Goal: Communication & Community: Answer question/provide support

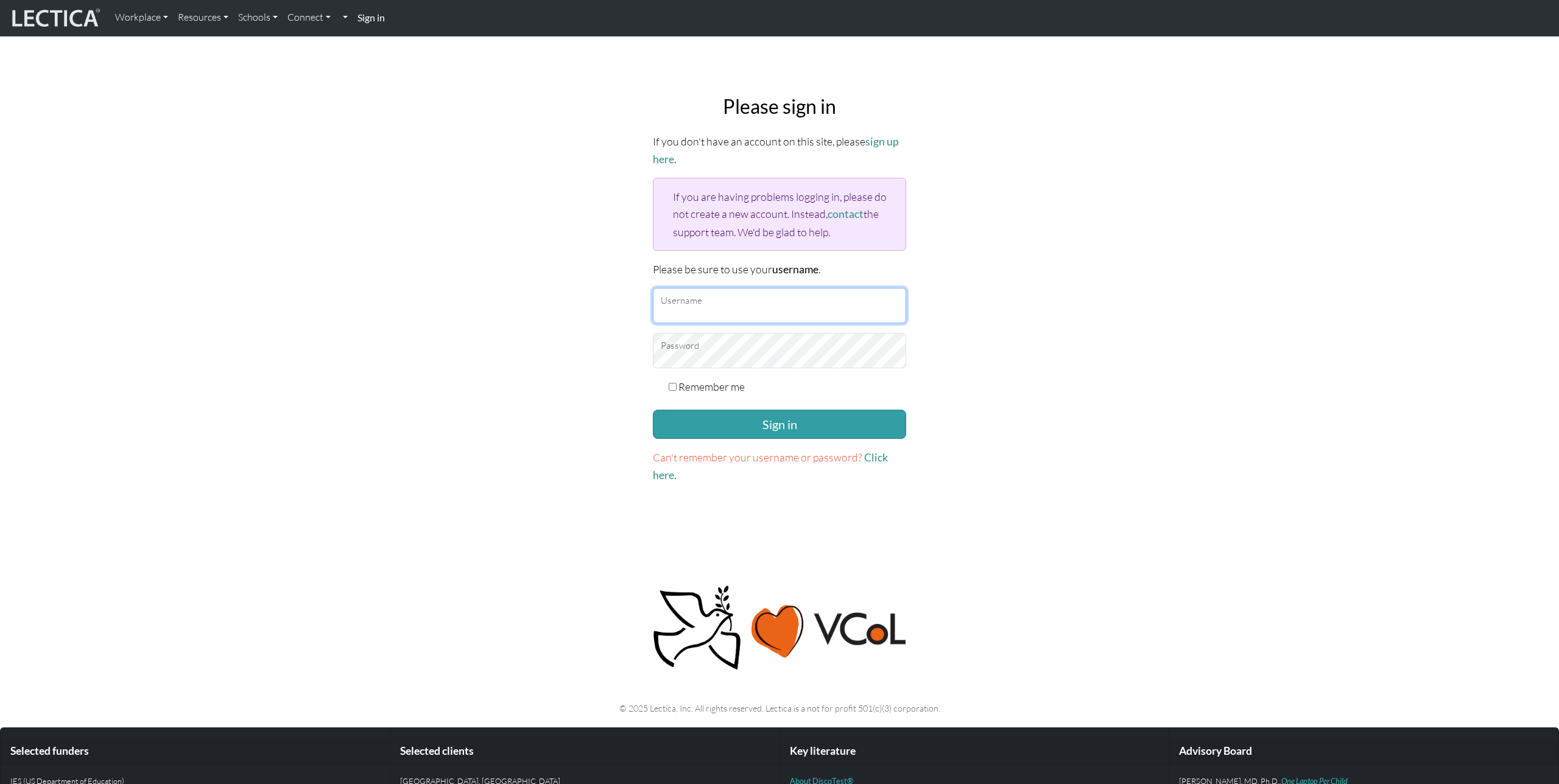
click at [724, 306] on input "Username" at bounding box center [780, 305] width 254 height 35
type input "nmaisano"
checkbox input "true"
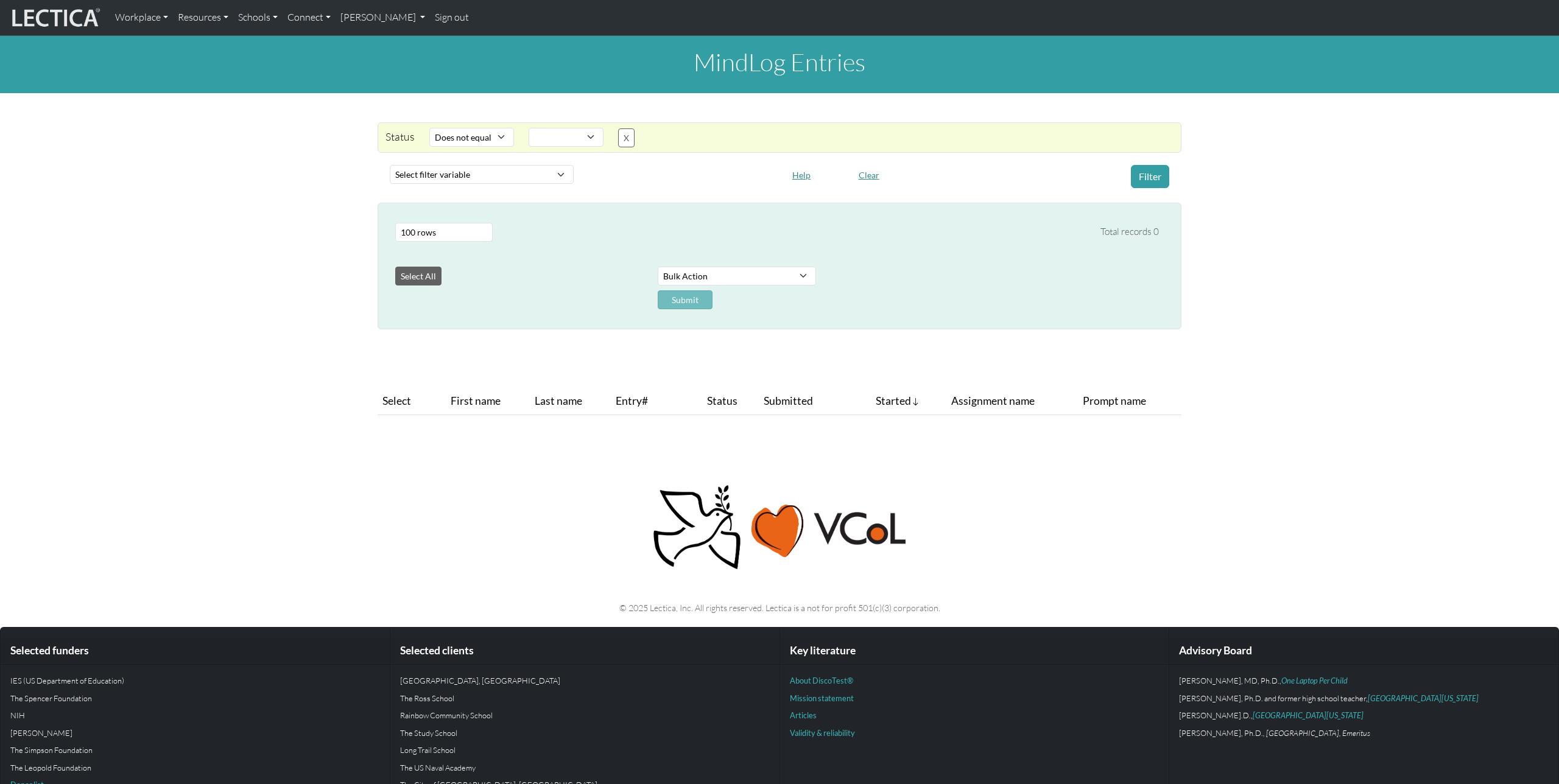
select select "not_iexact"
select select
select select "100"
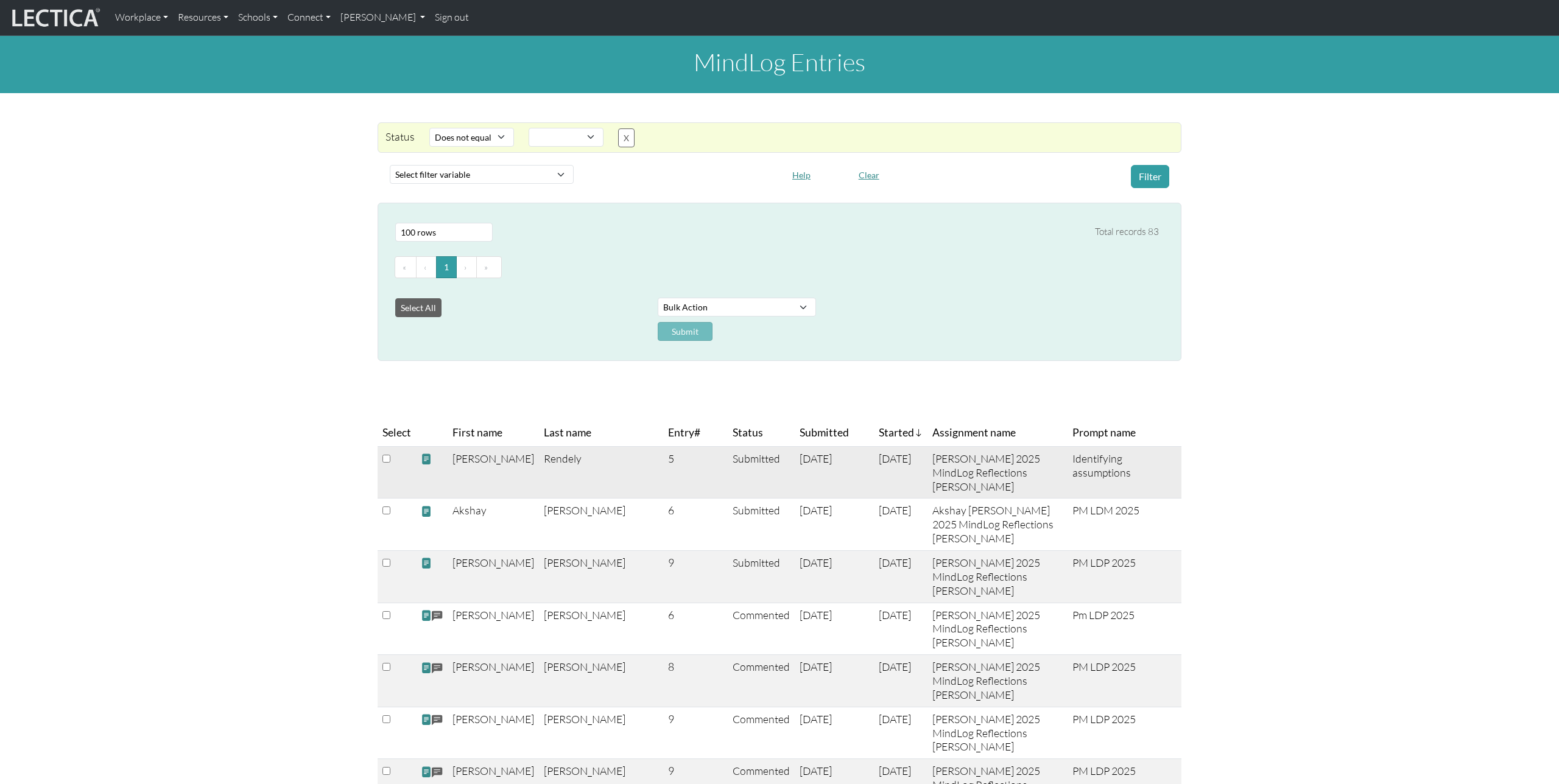
click at [426, 462] on span at bounding box center [426, 459] width 11 height 13
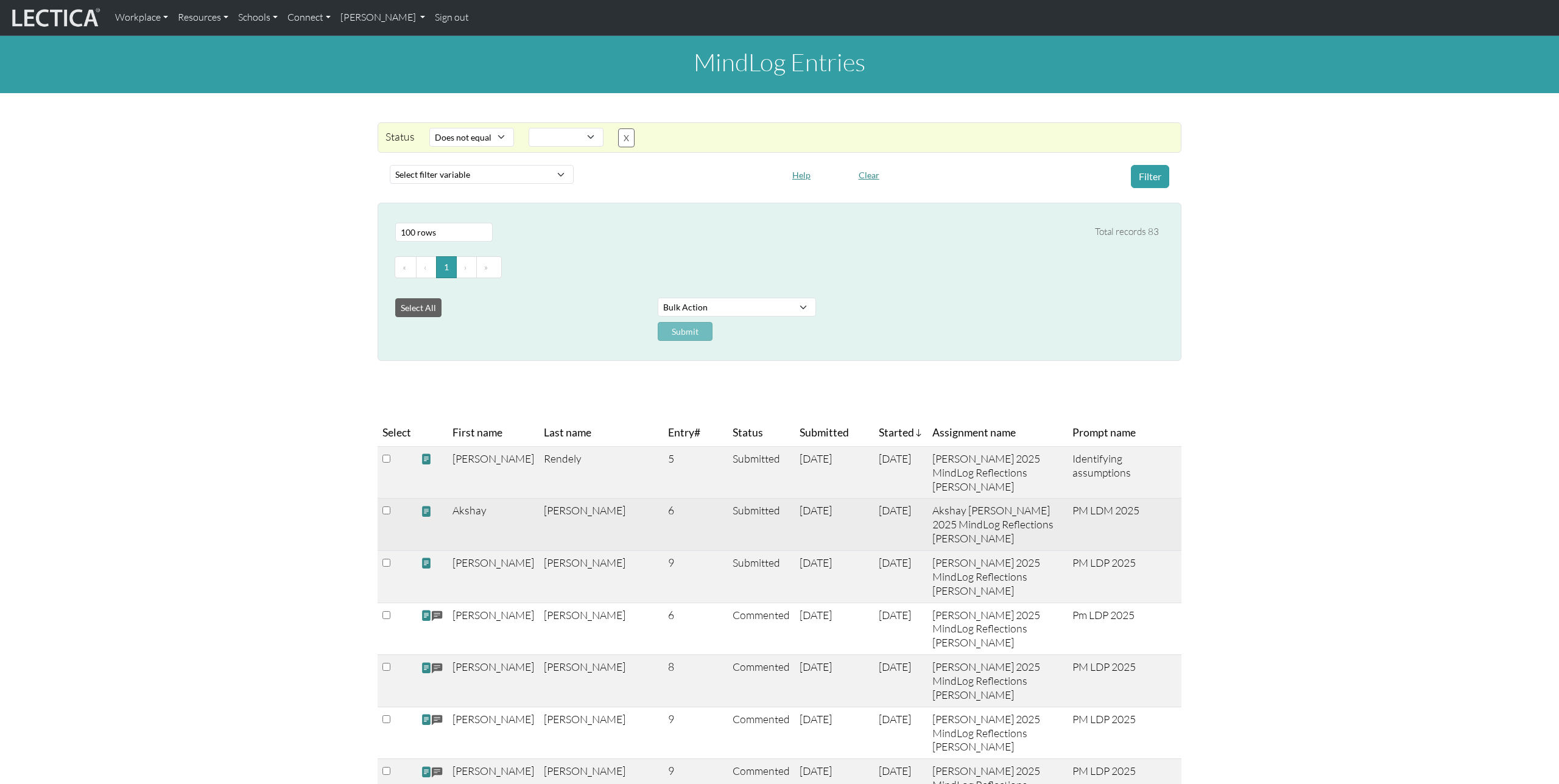
click at [426, 514] on span at bounding box center [426, 511] width 11 height 13
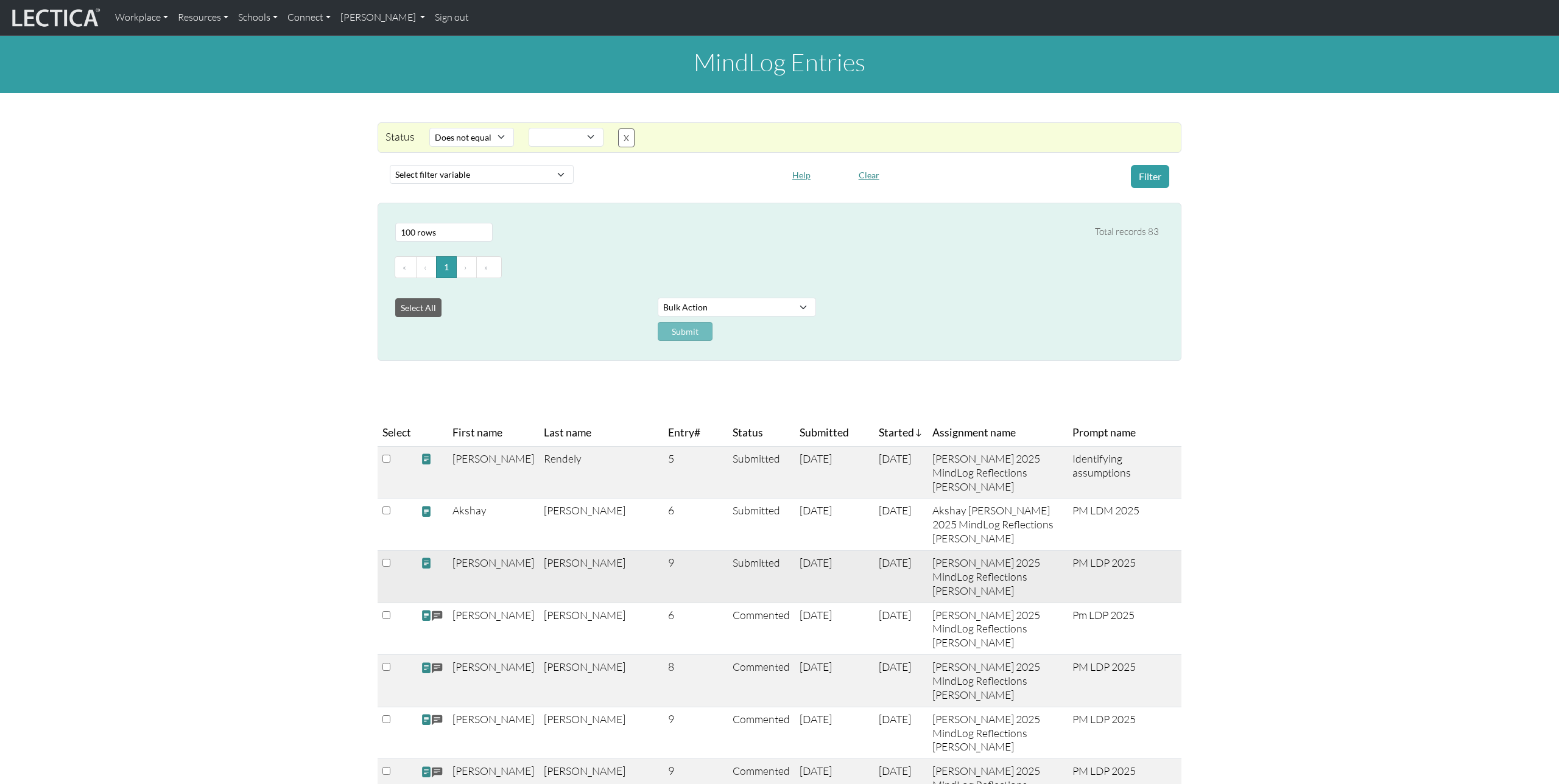
click at [423, 563] on span at bounding box center [426, 563] width 11 height 13
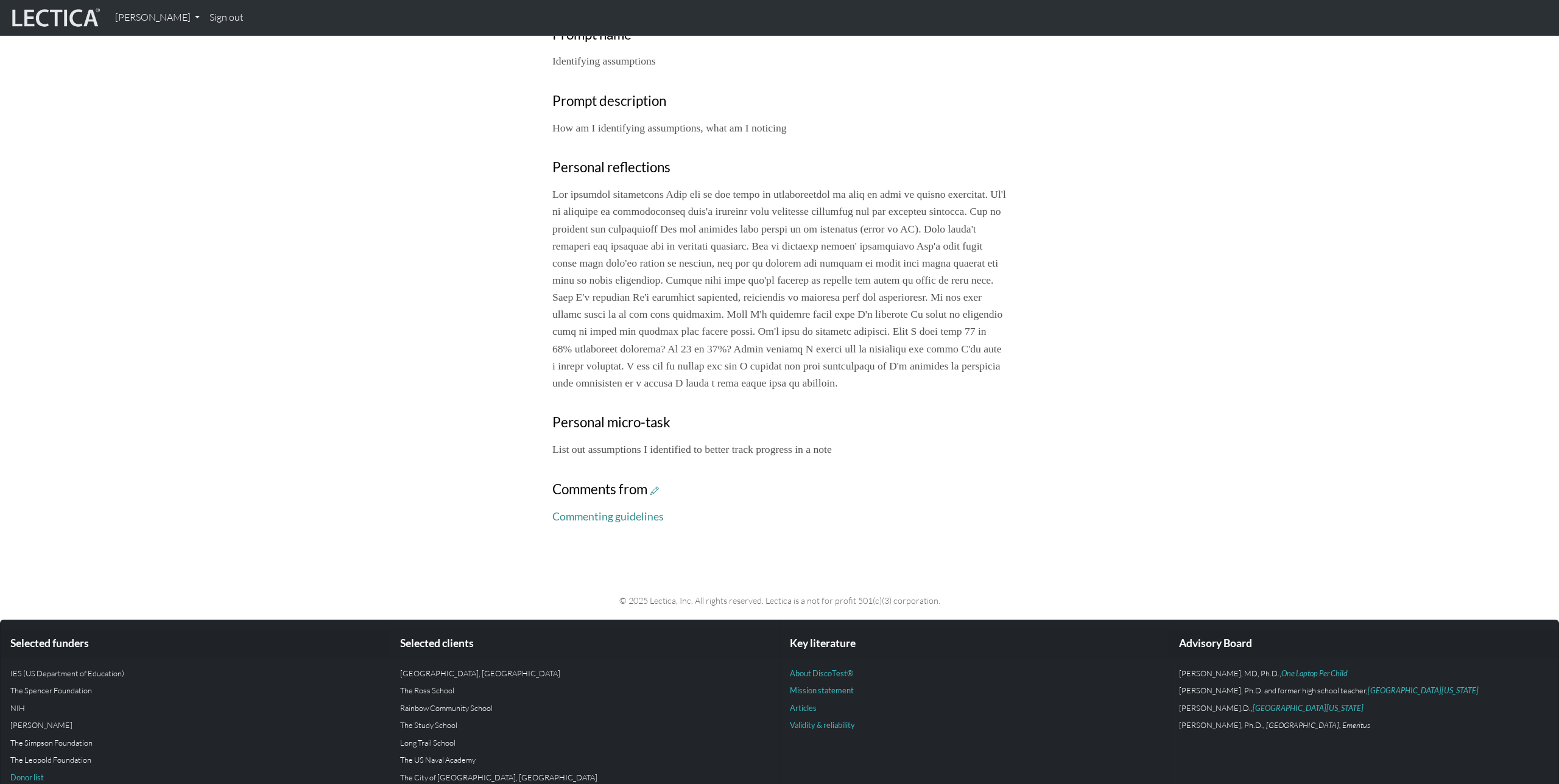
scroll to position [398, 0]
click at [659, 496] on icon at bounding box center [655, 490] width 9 height 11
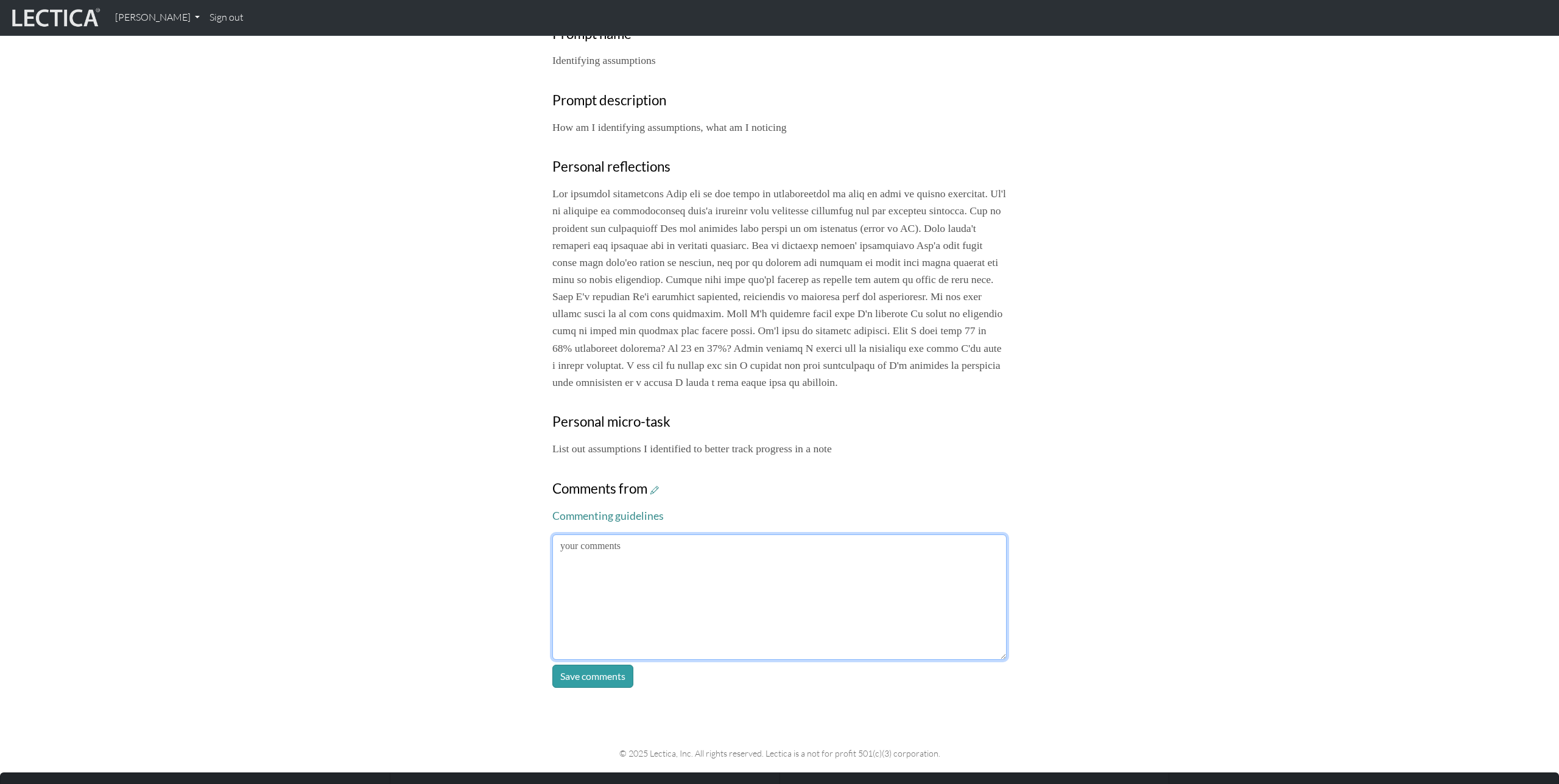
click at [775, 595] on textarea at bounding box center [780, 597] width 454 height 125
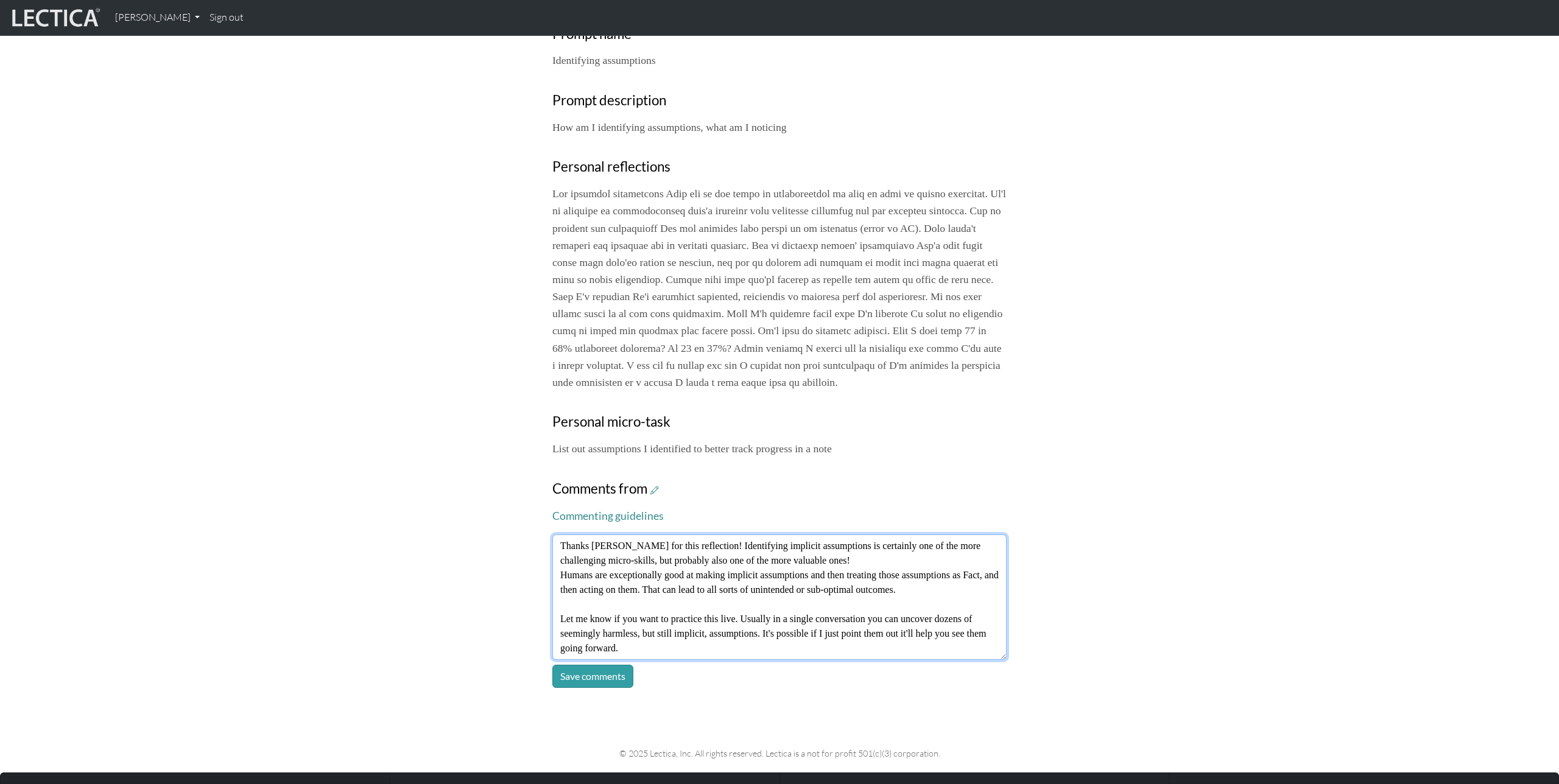
type textarea "Thanks Matt for this reflection! Identifying implicit assumptions is certainly …"
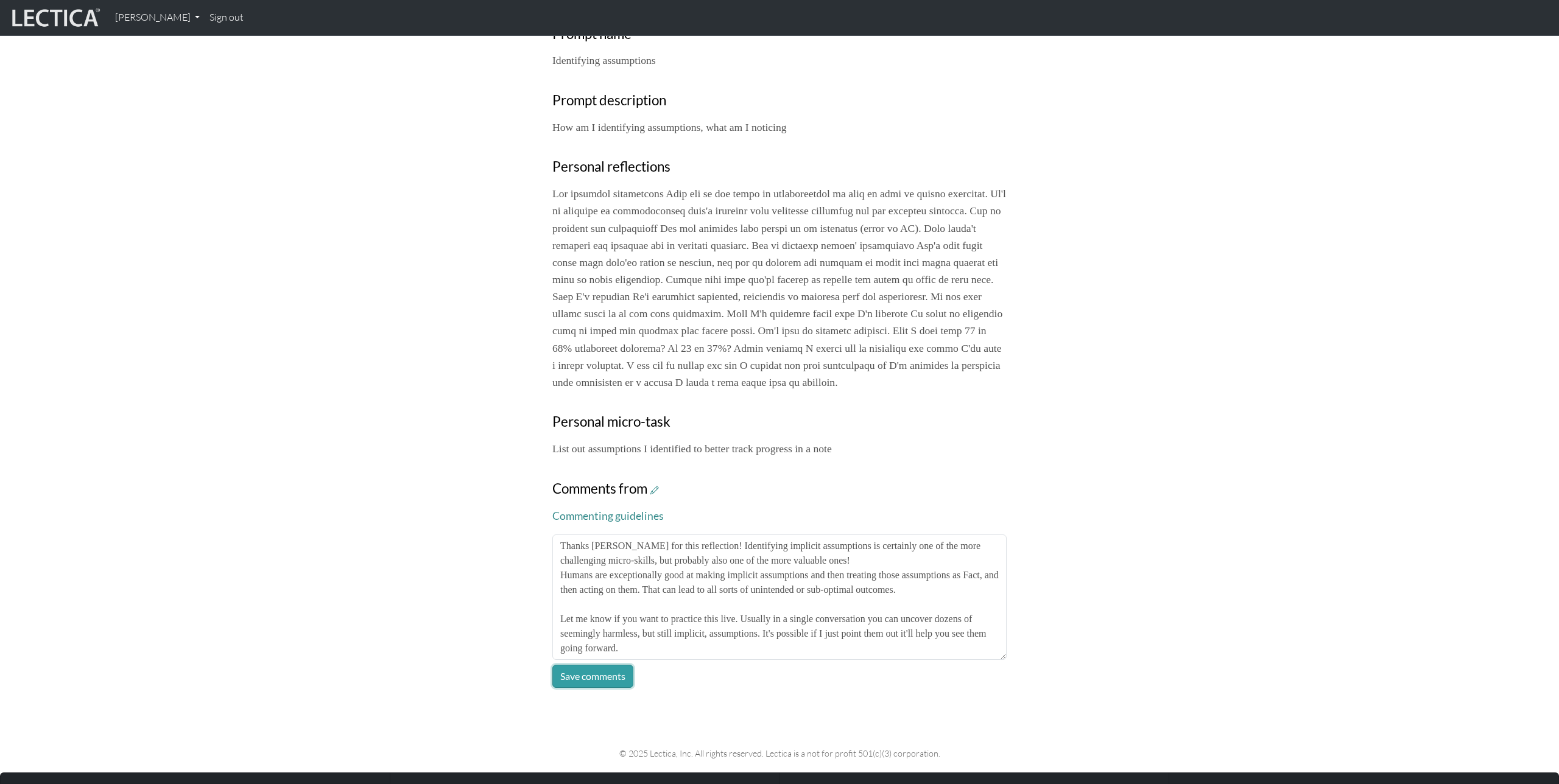
click button "Save comments" at bounding box center [593, 676] width 81 height 23
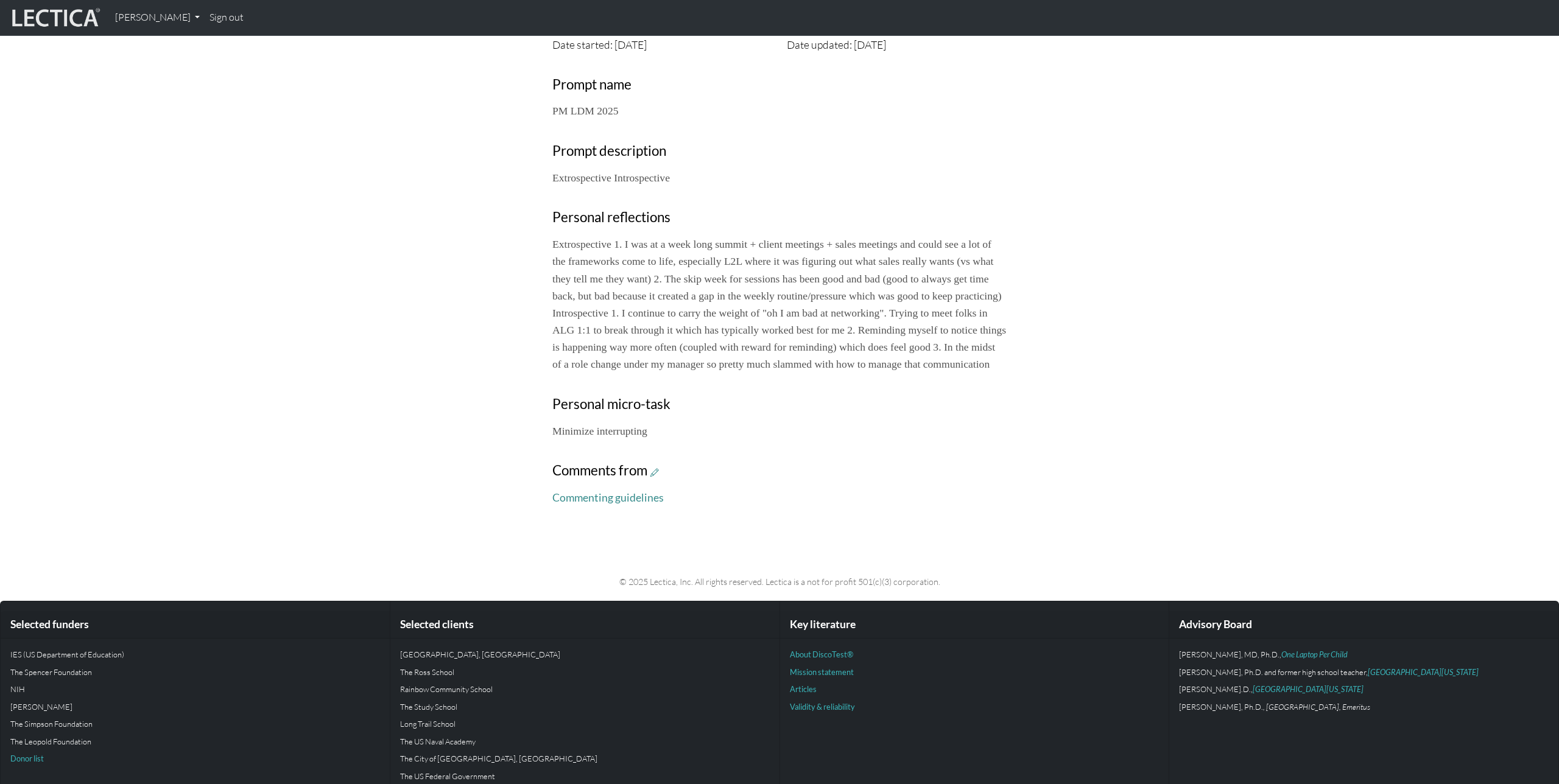
scroll to position [351, 0]
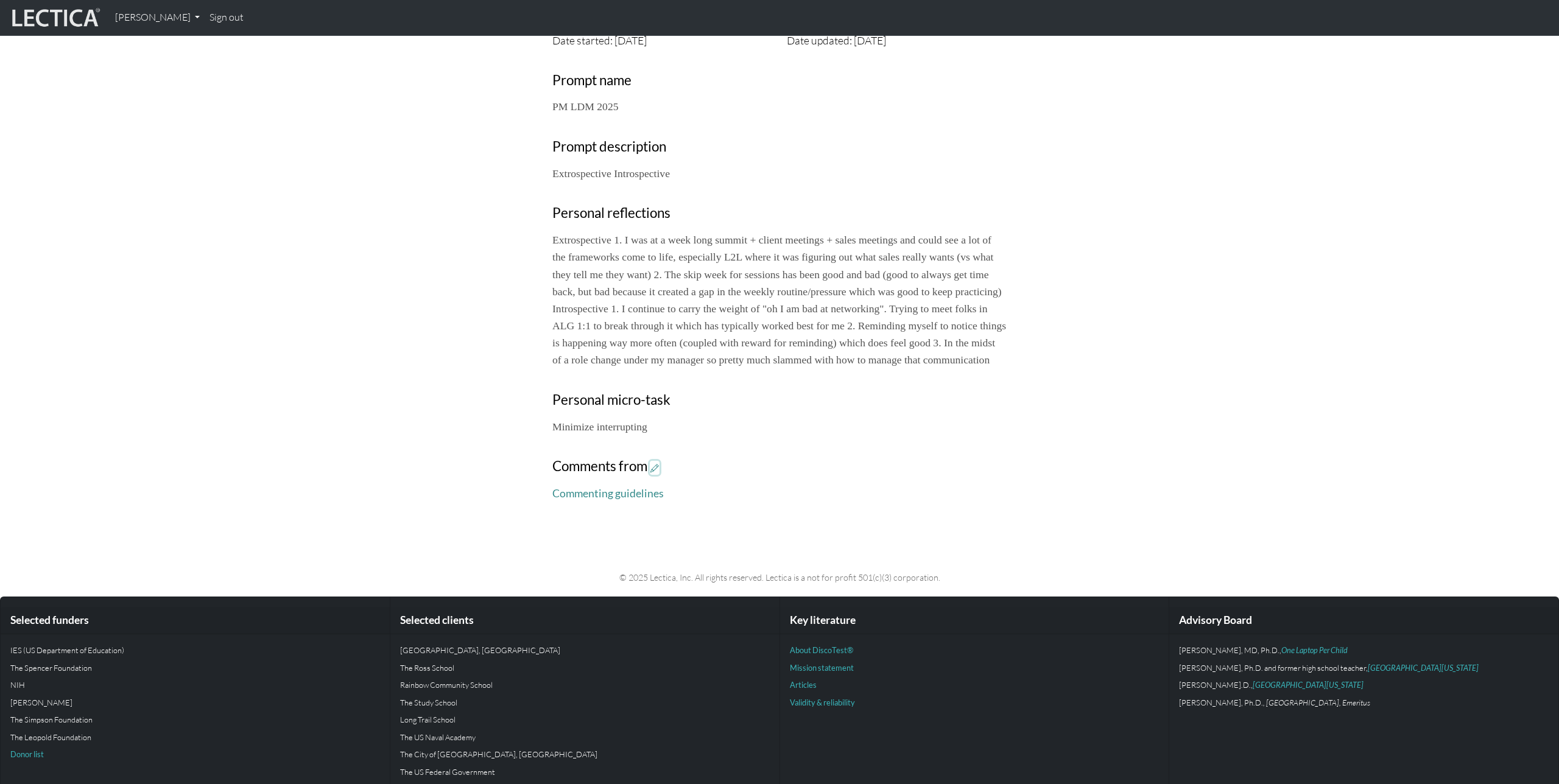
click at [656, 473] on icon at bounding box center [655, 468] width 9 height 11
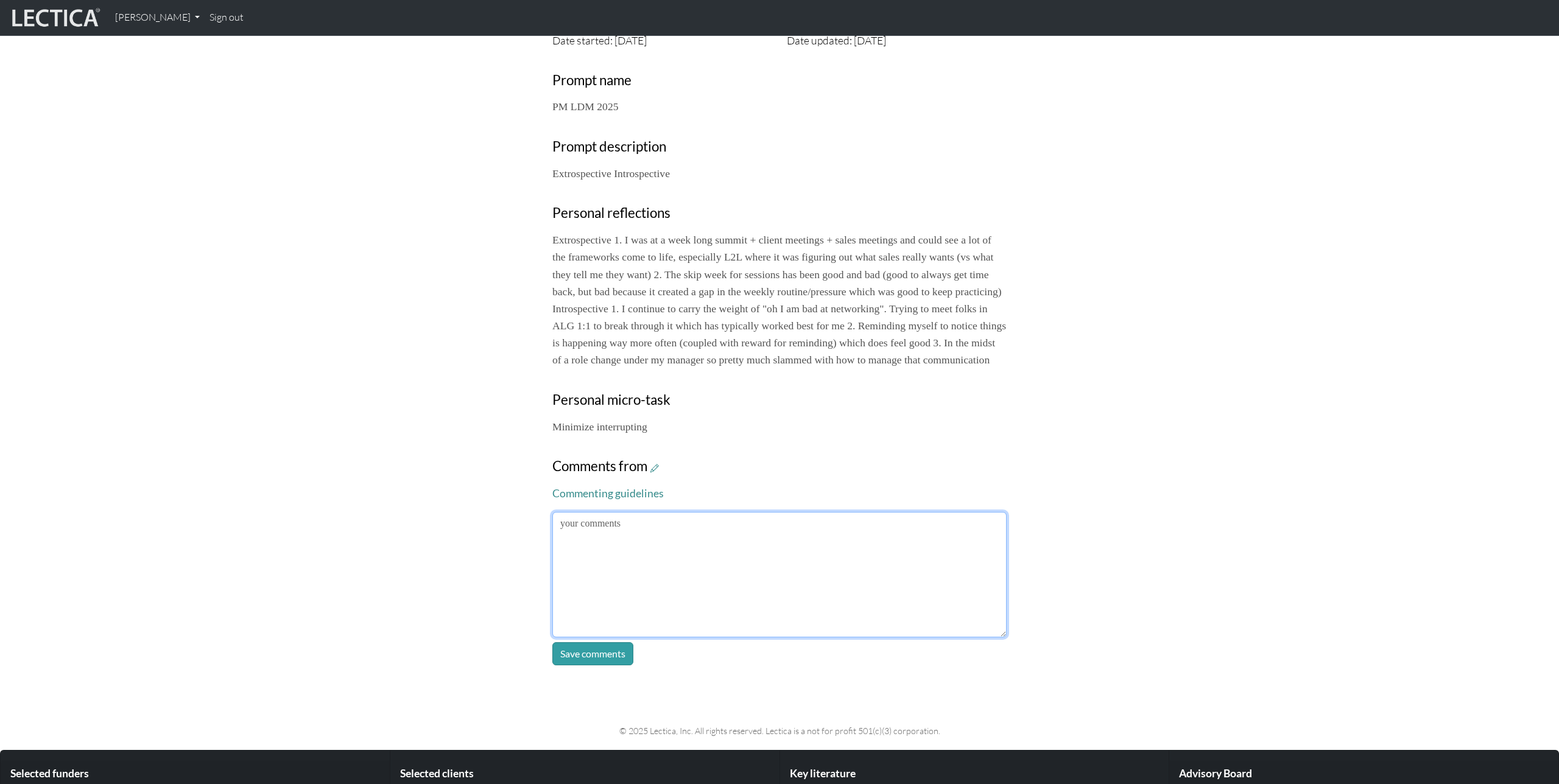
click at [722, 563] on textarea at bounding box center [780, 575] width 454 height 125
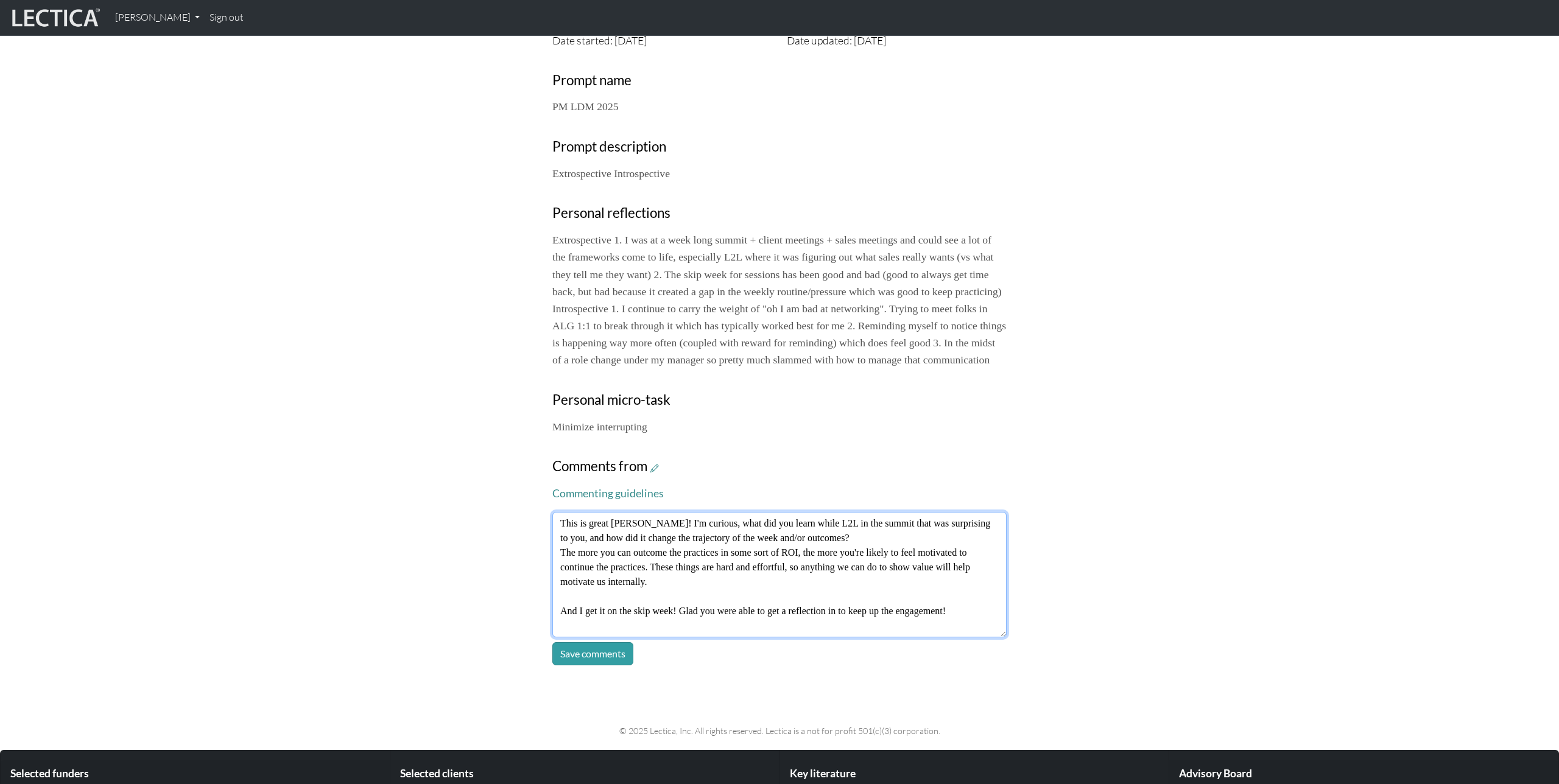
type textarea "This is great Akshay! I'm curious, what did you learn while L2L in the summit t…"
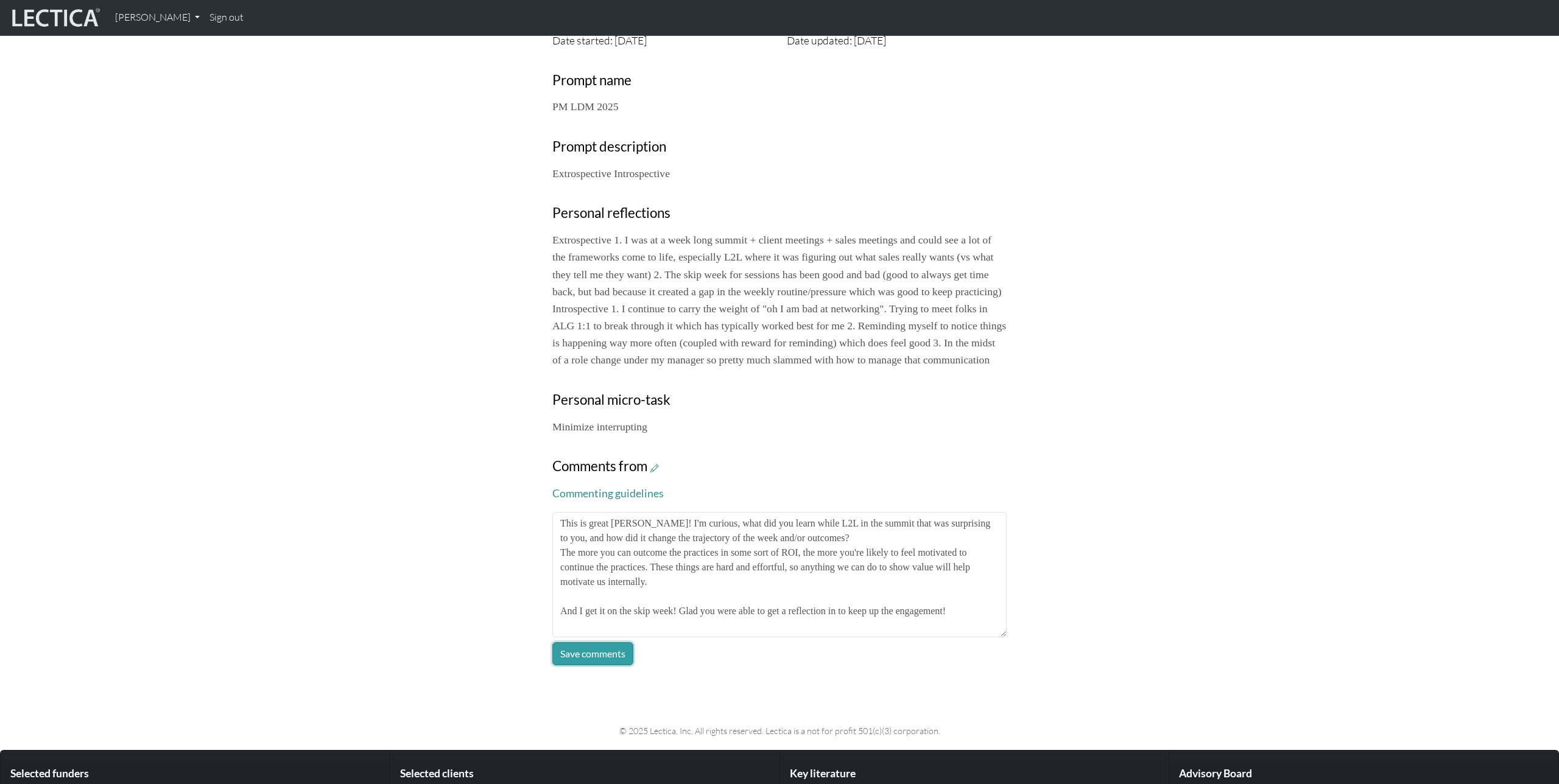
click button "Save comments" at bounding box center [593, 654] width 81 height 23
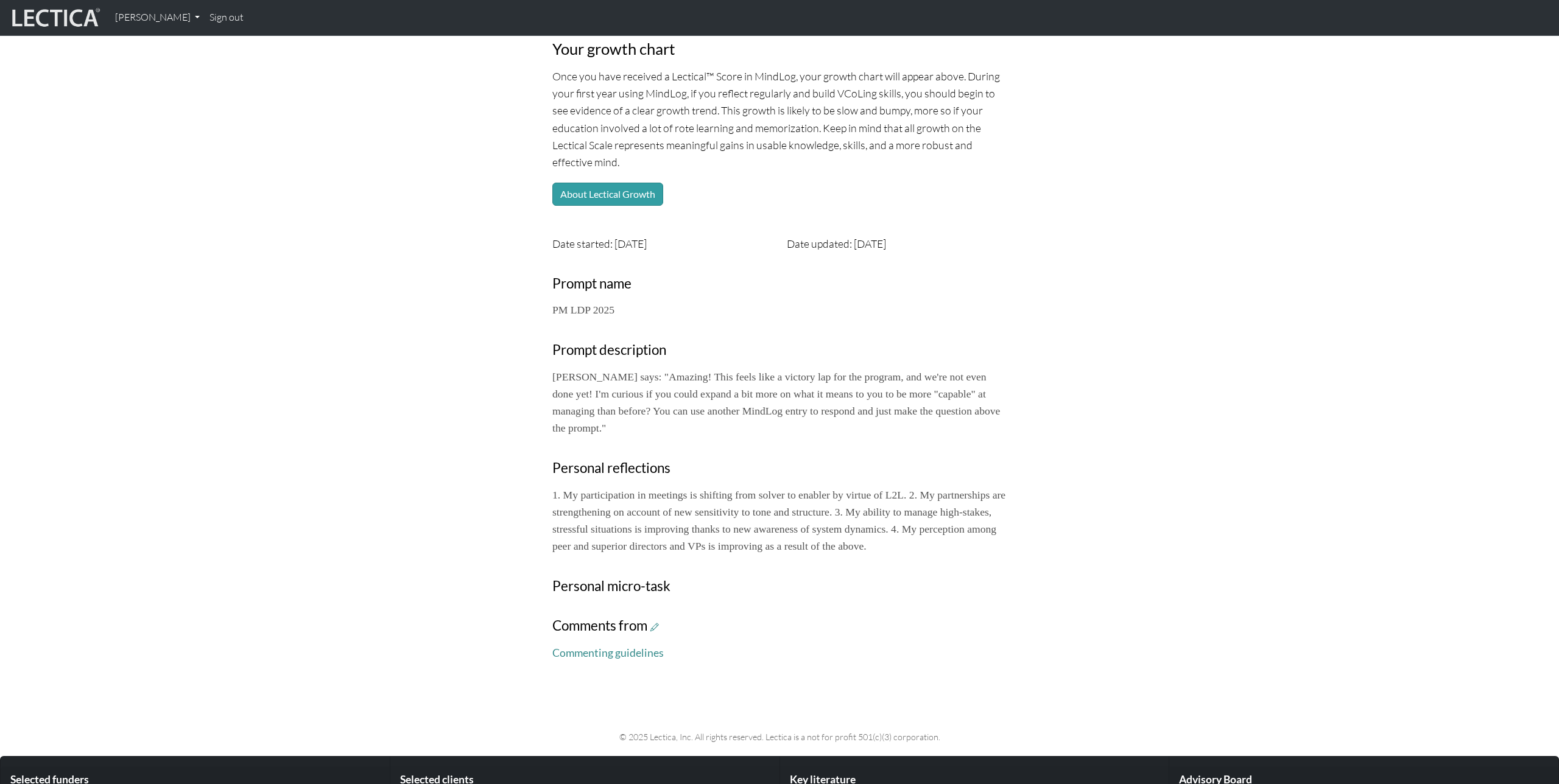
scroll to position [148, 0]
click at [655, 632] on icon at bounding box center [655, 626] width 9 height 11
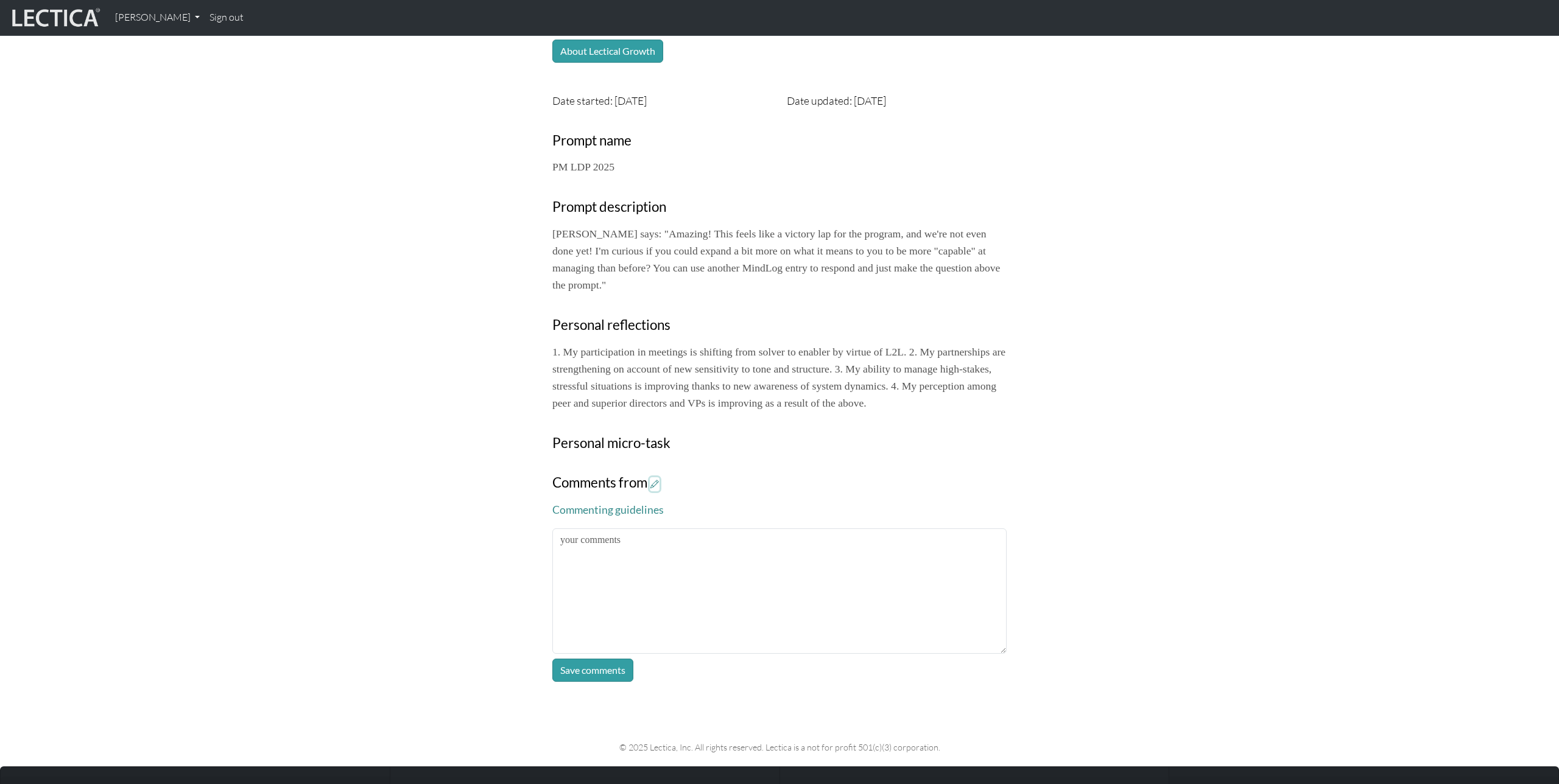
scroll to position [325, 0]
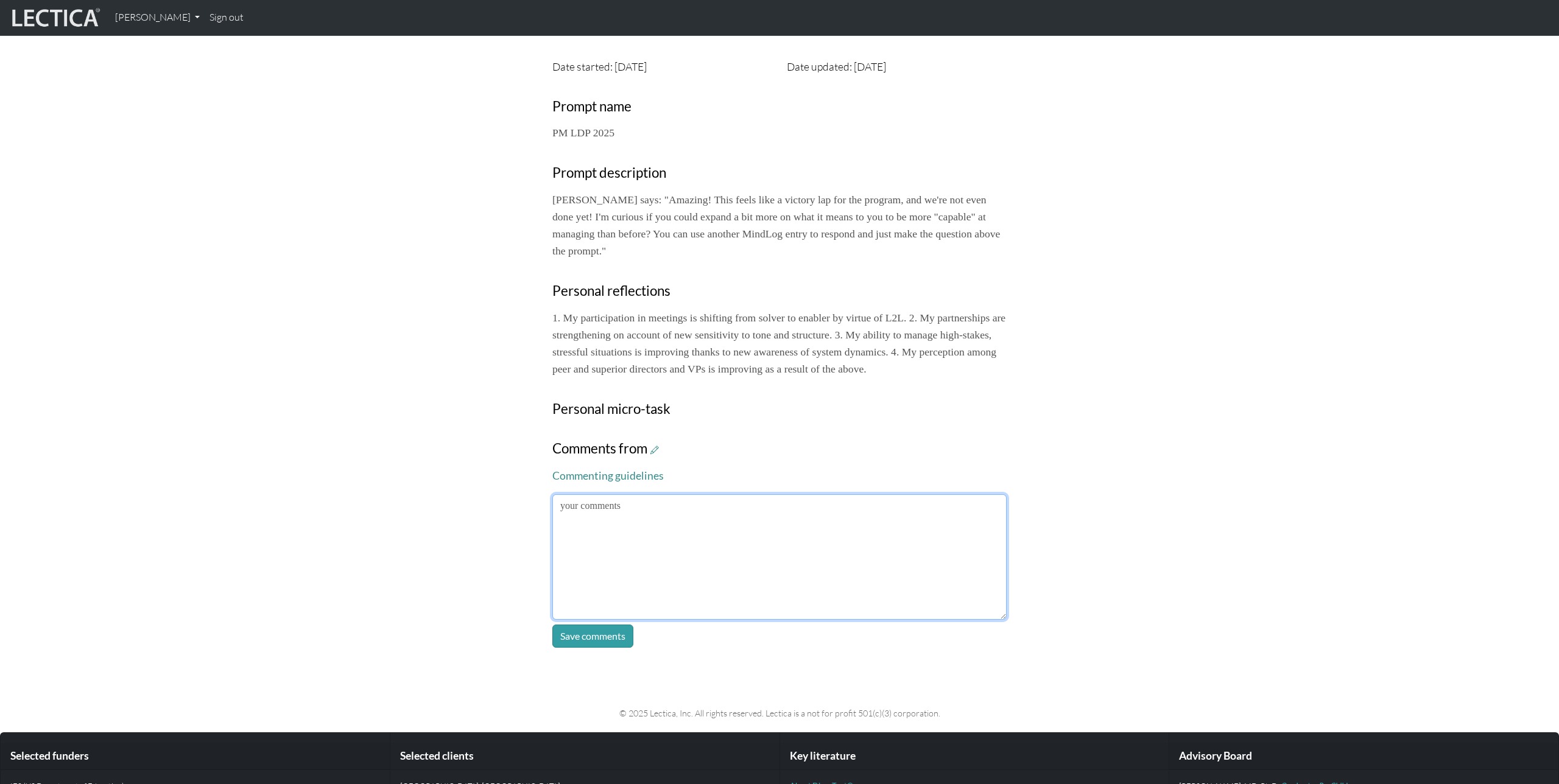
click at [796, 609] on textarea at bounding box center [780, 557] width 454 height 125
paste textarea
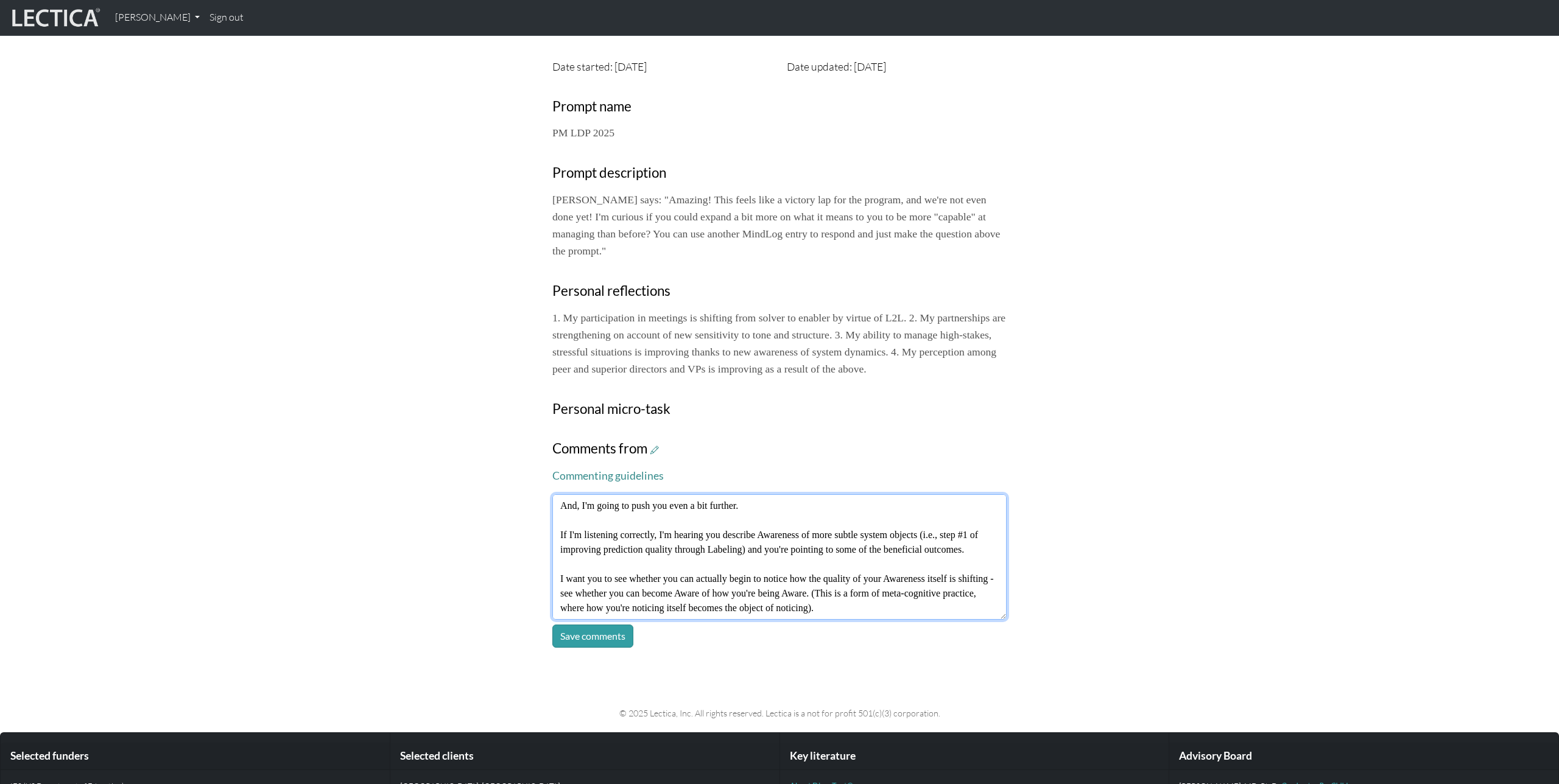
scroll to position [44, 0]
type textarea "Lovely! And, I'm going to push you even a bit further. If I'm listening correct…"
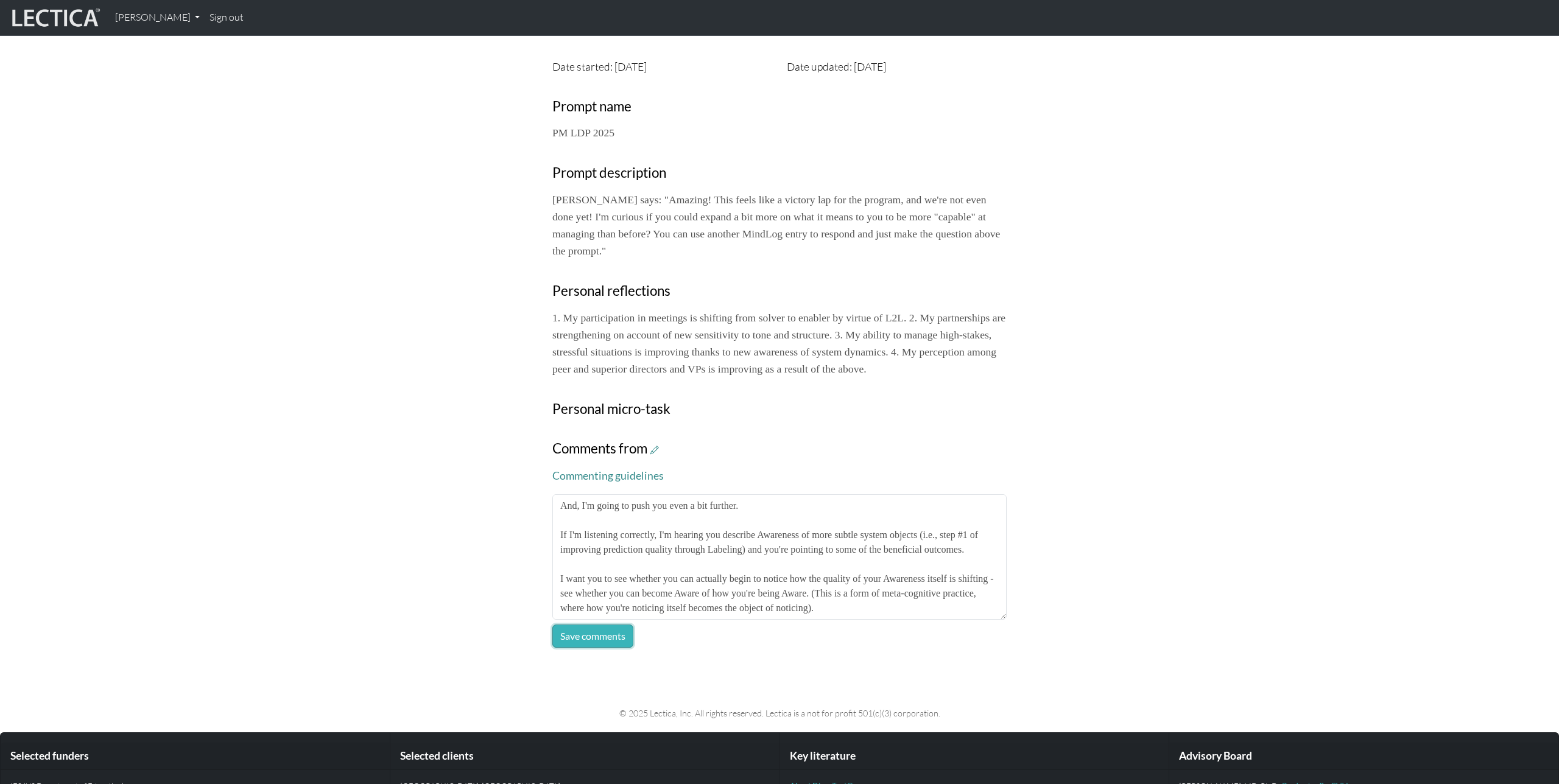
click at [598, 648] on button "Save comments" at bounding box center [593, 636] width 81 height 23
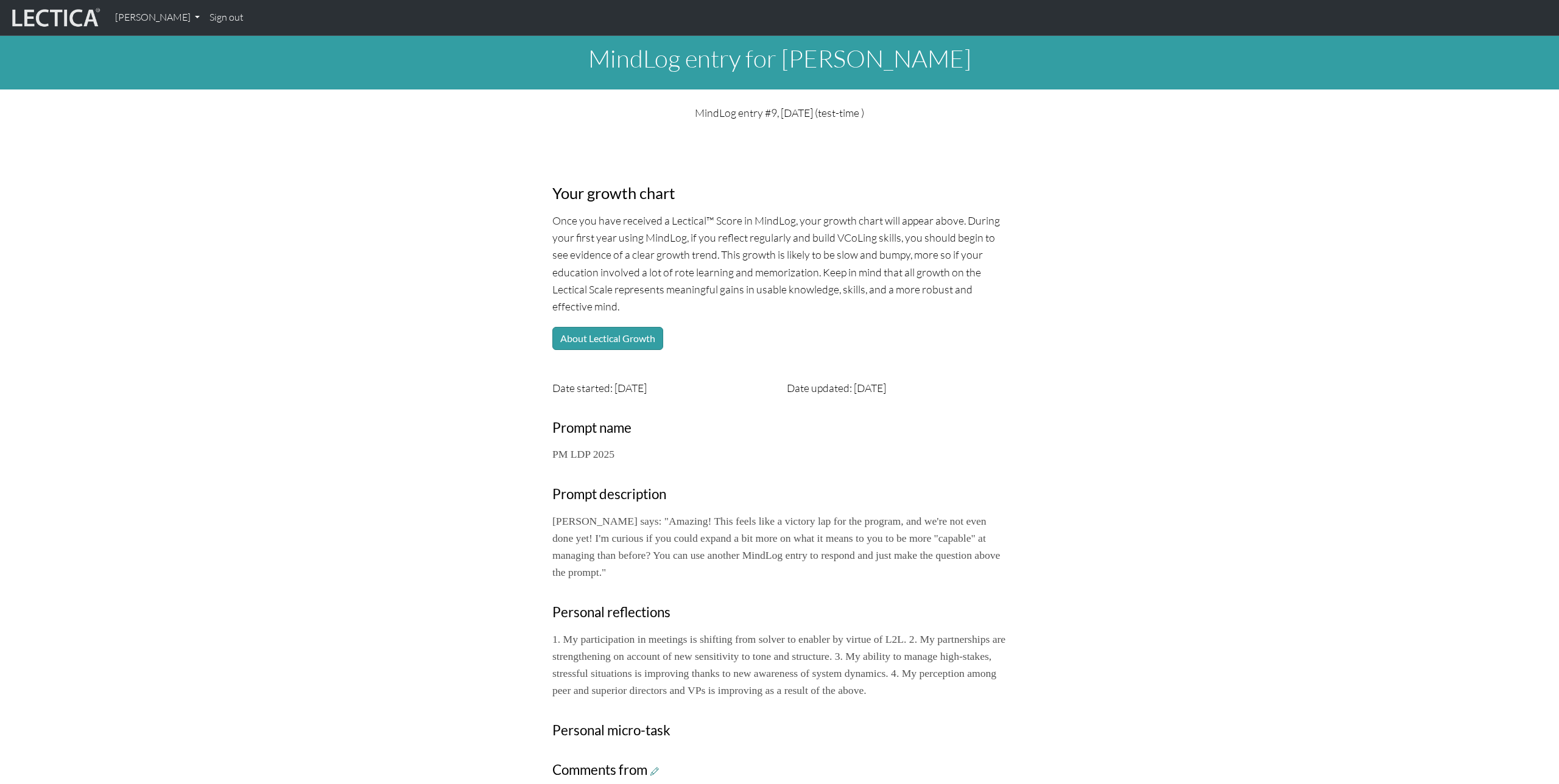
scroll to position [0, 0]
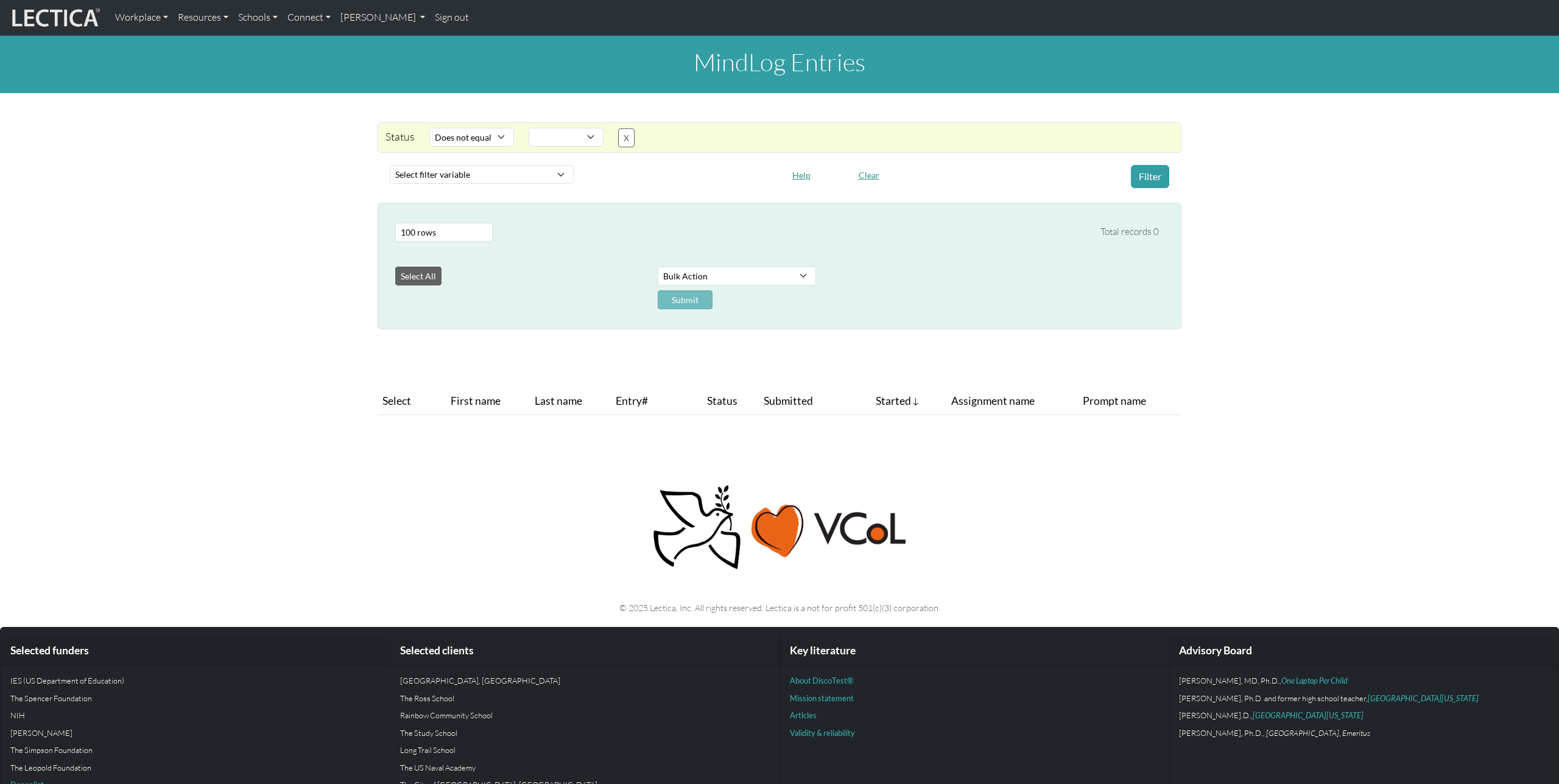
select select "not_iexact"
select select
select select "100"
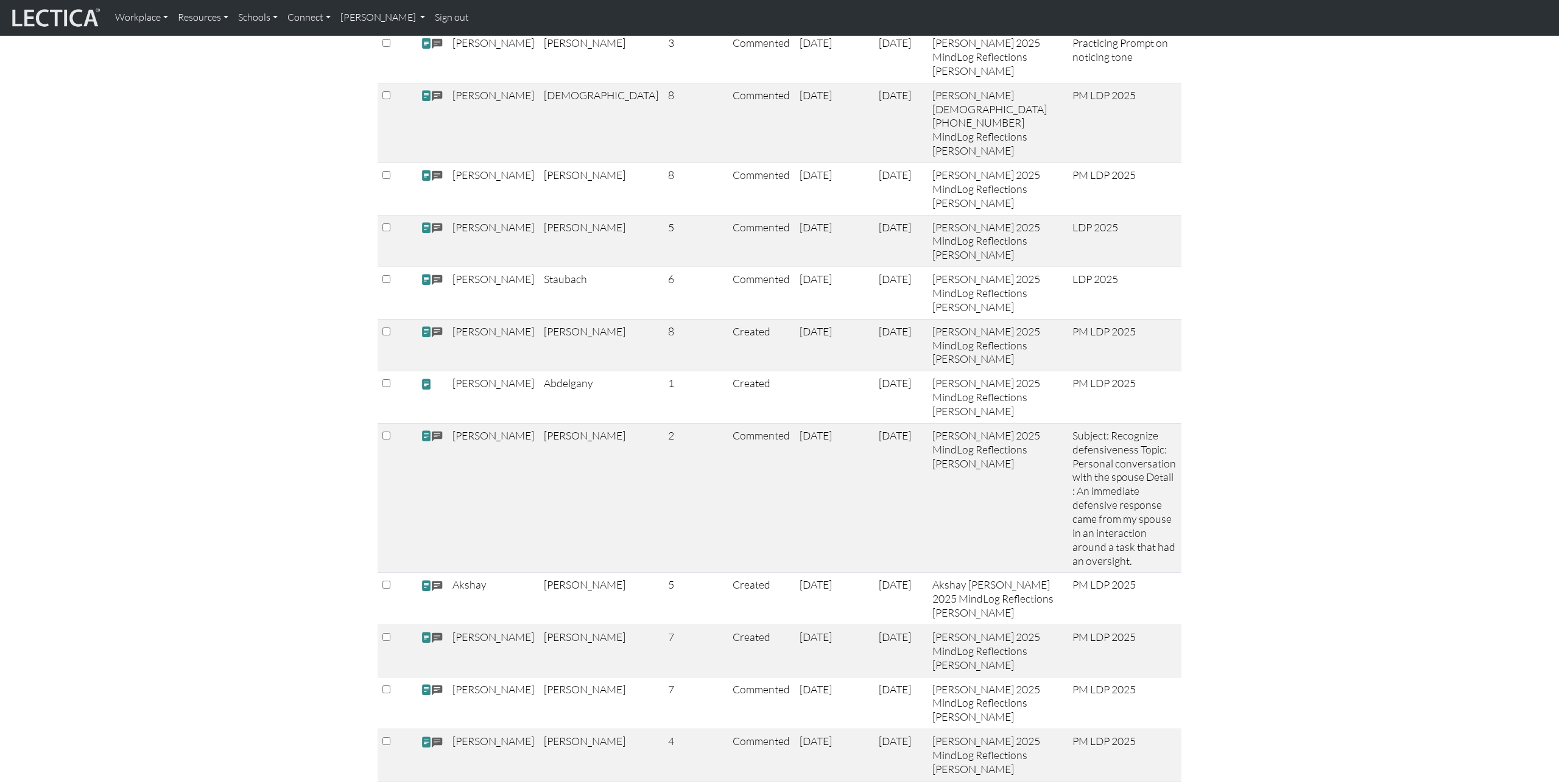
scroll to position [887, 0]
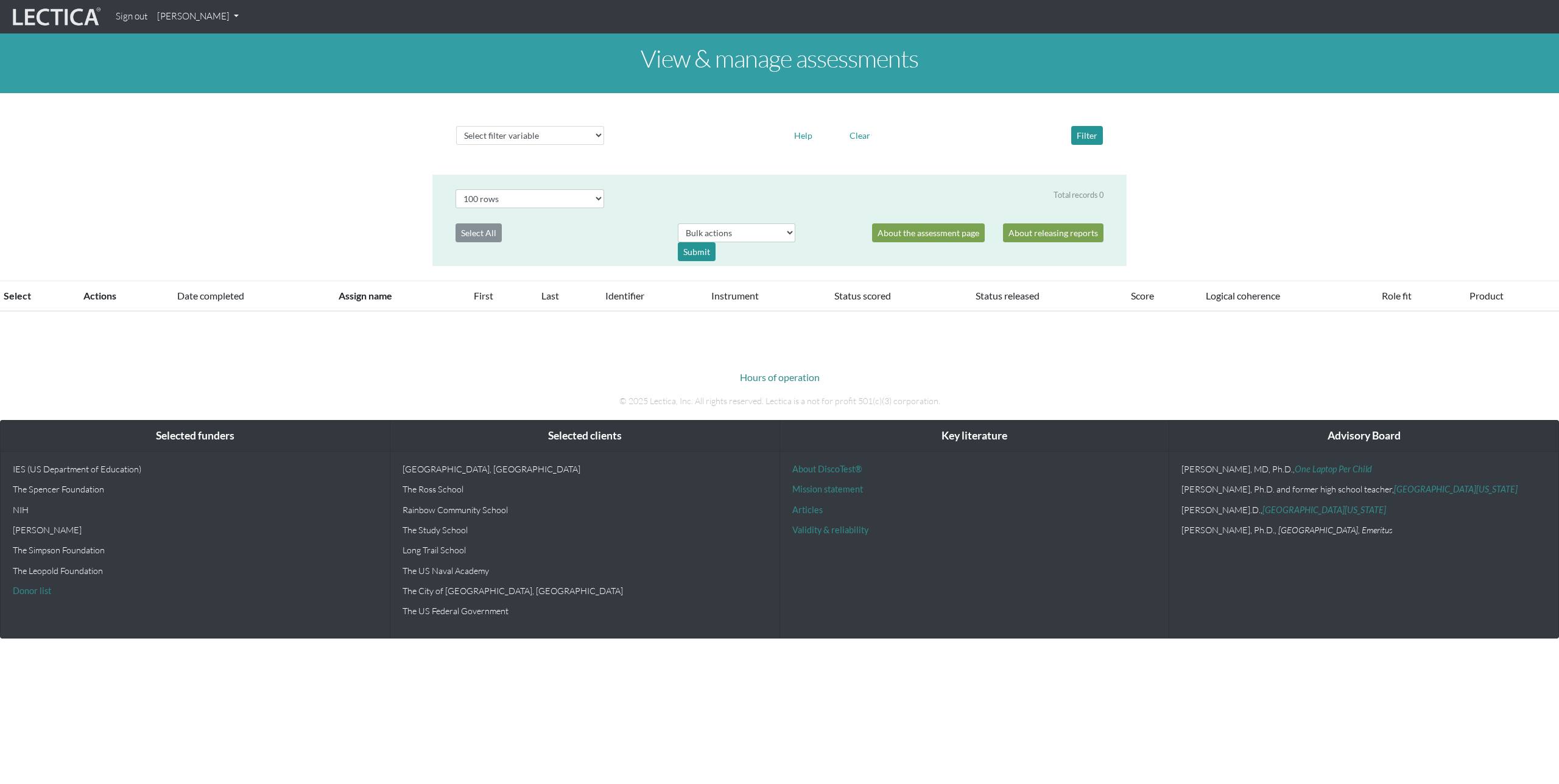
select select "100"
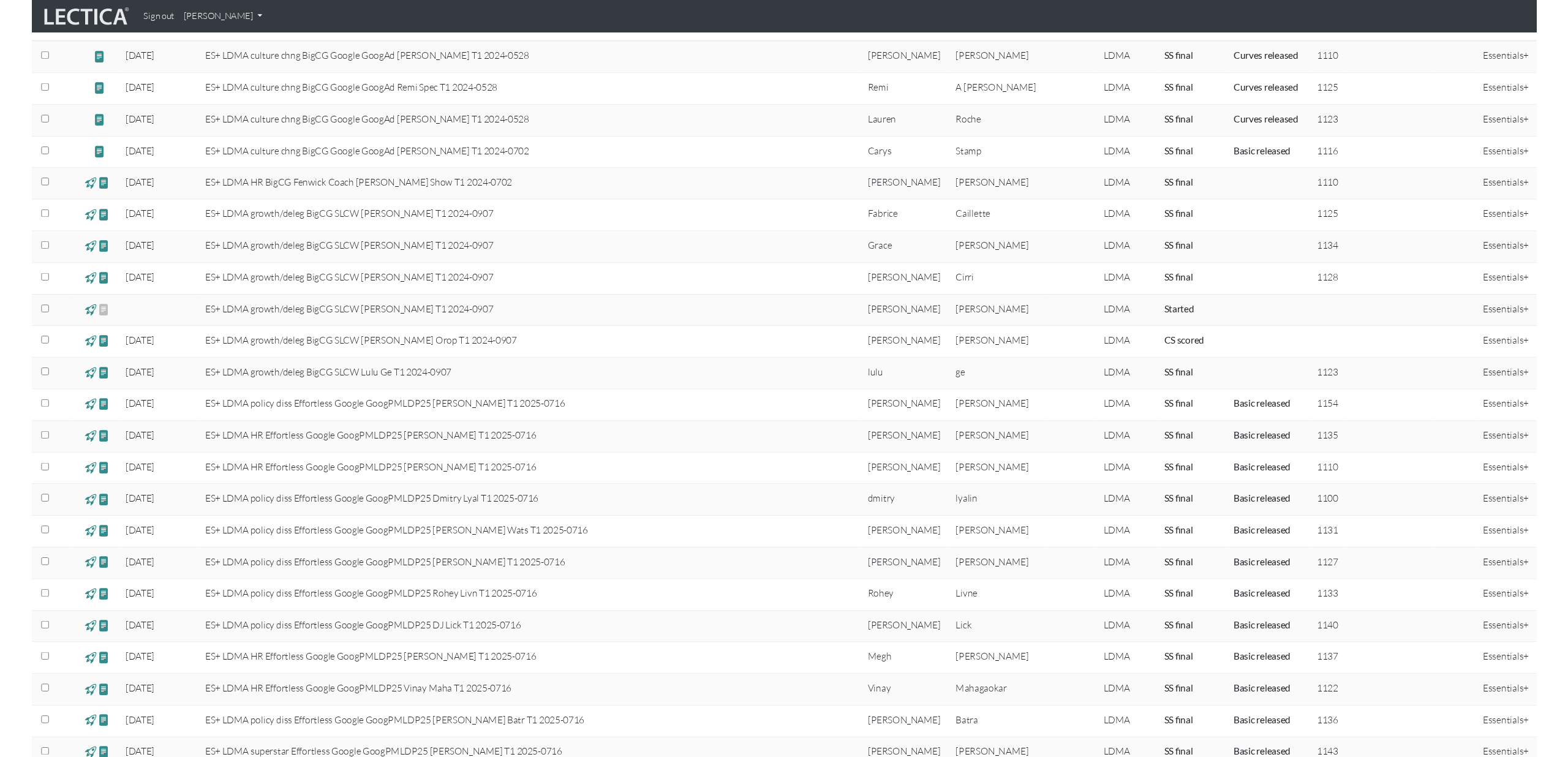
scroll to position [301, 0]
